Goal: Task Accomplishment & Management: Use online tool/utility

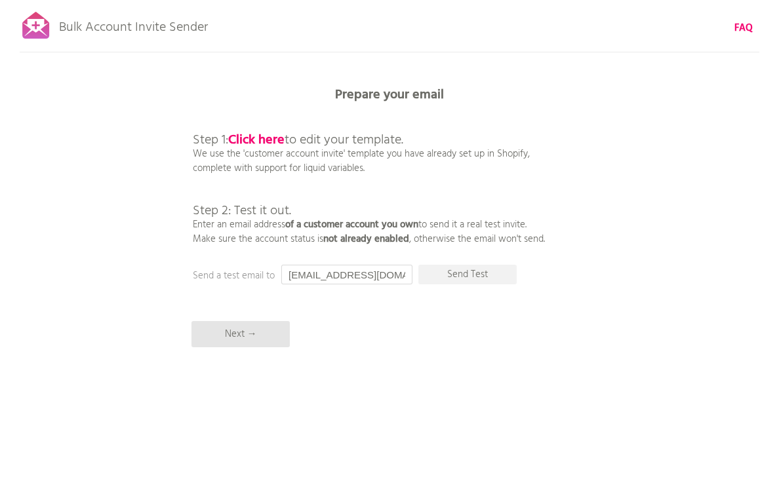
click at [393, 273] on input "[EMAIL_ADDRESS][DOMAIN_NAME]" at bounding box center [346, 275] width 131 height 20
type input "が"
click at [458, 274] on p "Send Test" at bounding box center [467, 275] width 98 height 20
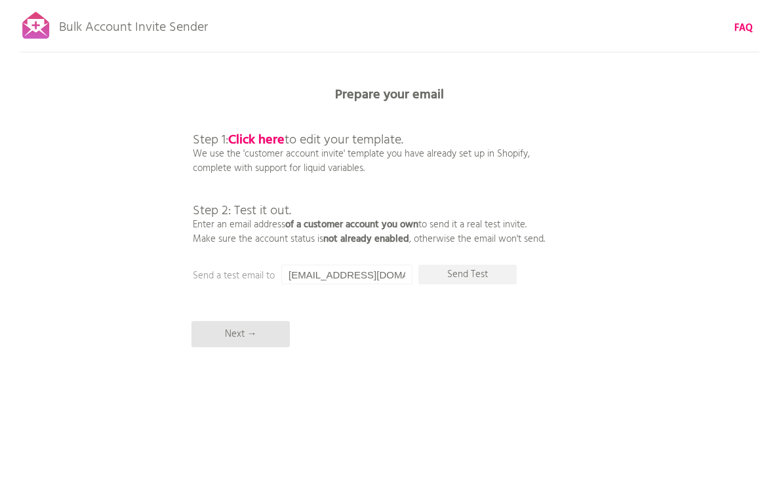
click at [372, 277] on input "[EMAIL_ADDRESS][DOMAIN_NAME]" at bounding box center [346, 275] width 131 height 20
click at [372, 273] on input "[EMAIL_ADDRESS][DOMAIN_NAME]" at bounding box center [346, 275] width 131 height 20
type input "shuwa.kaw"
type input "ぷ"
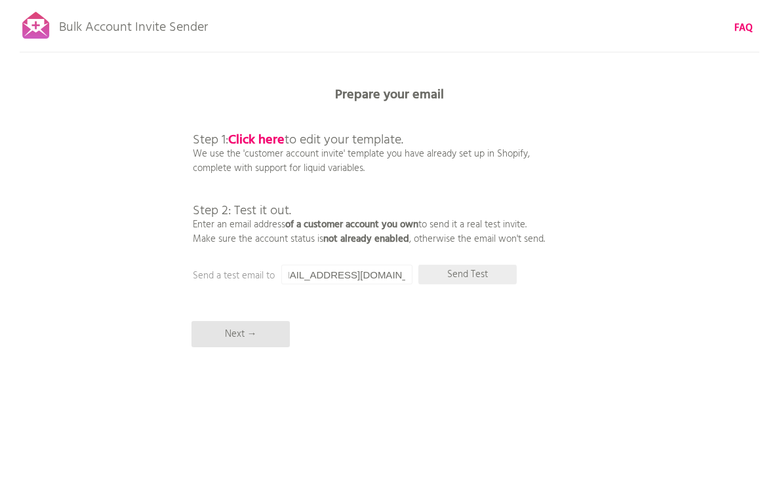
type input "[EMAIL_ADDRESS][DOMAIN_NAME]"
click at [493, 280] on p "Send Test" at bounding box center [467, 275] width 98 height 20
click at [372, 271] on input "[EMAIL_ADDRESS][DOMAIN_NAME]" at bounding box center [346, 275] width 131 height 20
click at [278, 140] on b "Click here" at bounding box center [256, 140] width 56 height 21
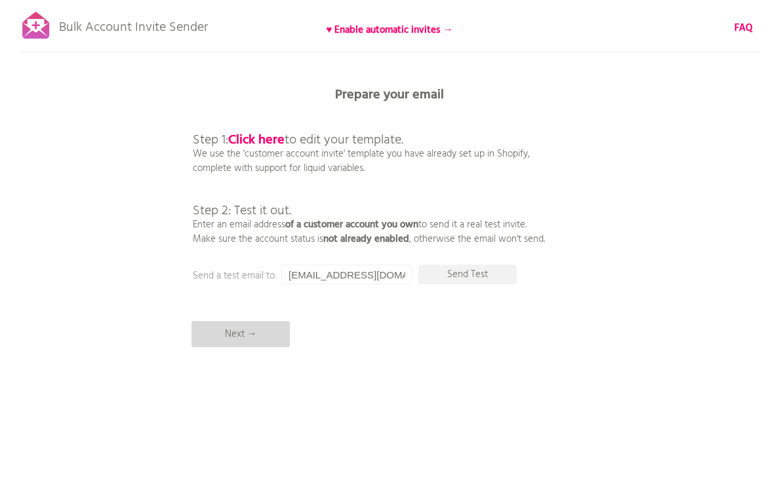
click at [257, 346] on p "Next →" at bounding box center [240, 334] width 98 height 26
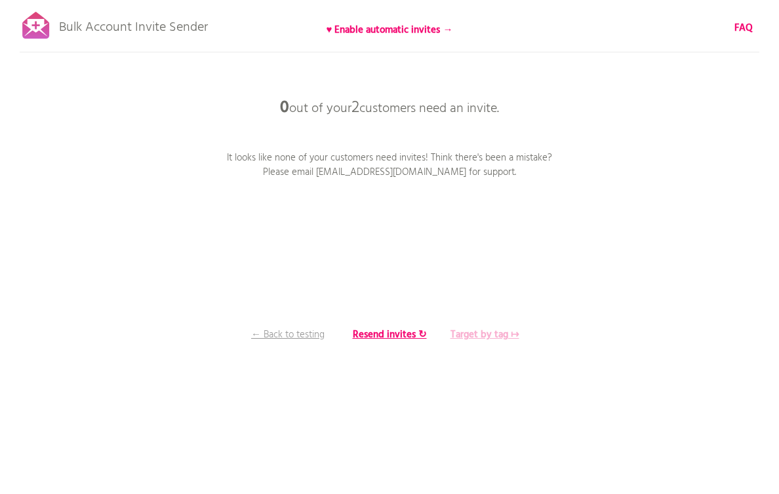
click at [473, 334] on b "Target by tag ↦" at bounding box center [484, 335] width 69 height 16
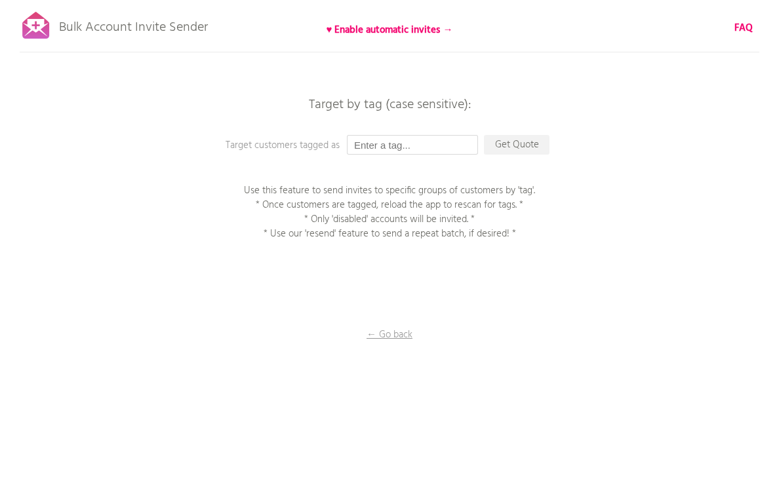
click at [427, 149] on input "text" at bounding box center [412, 145] width 131 height 20
click at [423, 147] on input "text" at bounding box center [412, 145] width 131 height 20
